Goal: Use online tool/utility: Utilize a website feature to perform a specific function

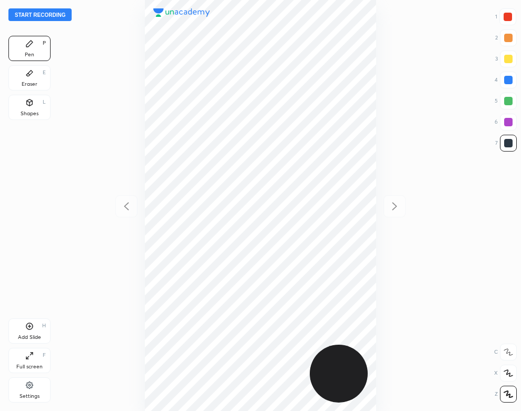
scroll to position [411, 352]
click at [59, 13] on button "Start recording" at bounding box center [39, 14] width 63 height 13
click at [34, 79] on div "Eraser E" at bounding box center [29, 77] width 42 height 25
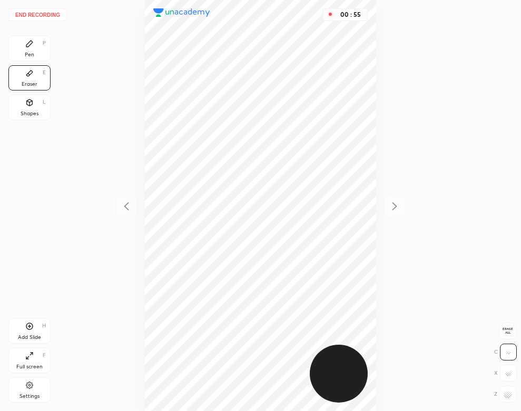
click at [23, 40] on div "Pen P" at bounding box center [29, 48] width 42 height 25
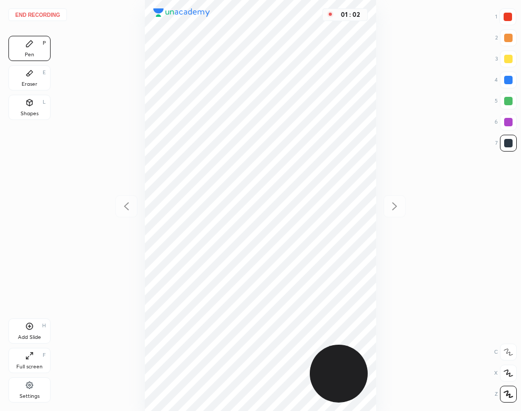
click at [26, 80] on div "Eraser E" at bounding box center [29, 77] width 42 height 25
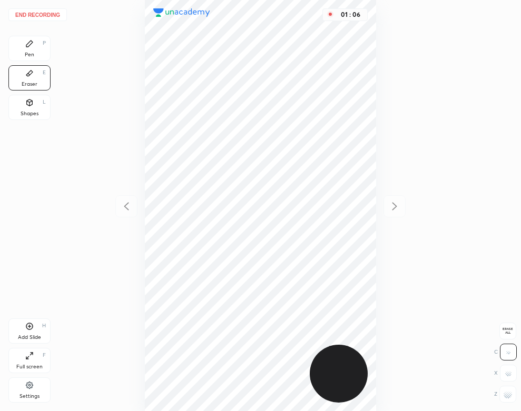
click at [33, 49] on div "Pen P" at bounding box center [29, 48] width 42 height 25
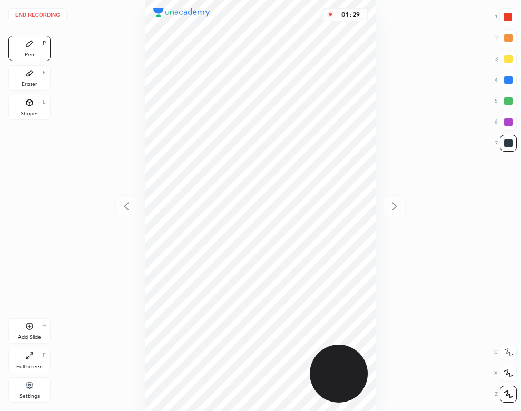
click at [33, 109] on div "Shapes L" at bounding box center [29, 107] width 42 height 25
click at [32, 55] on div "Pen" at bounding box center [29, 54] width 9 height 5
click at [55, 14] on button "End recording" at bounding box center [37, 14] width 58 height 13
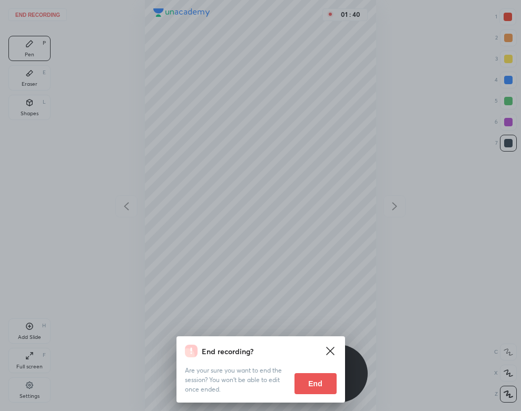
click at [315, 386] on button "End" at bounding box center [315, 383] width 42 height 21
